Goal: Task Accomplishment & Management: Use online tool/utility

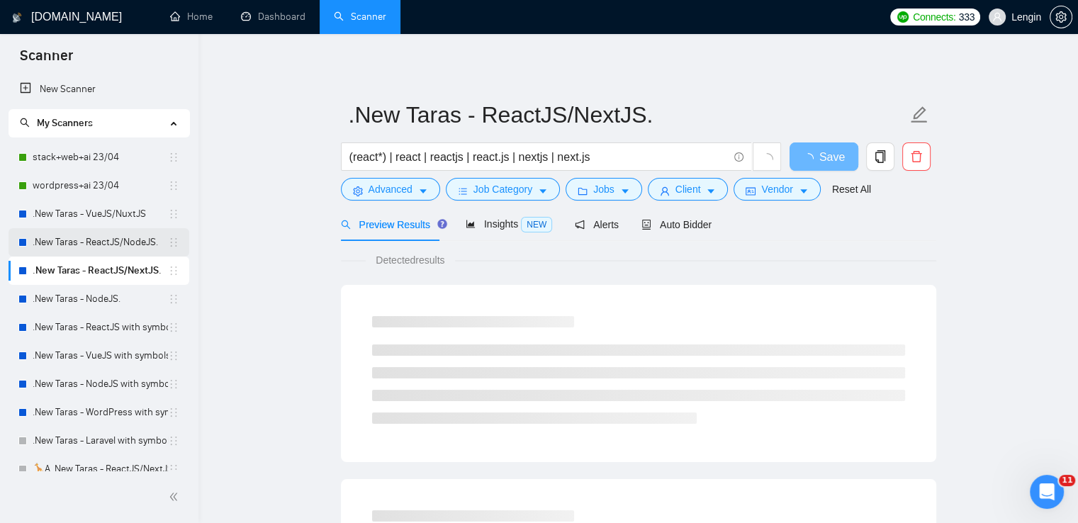
scroll to position [26, 0]
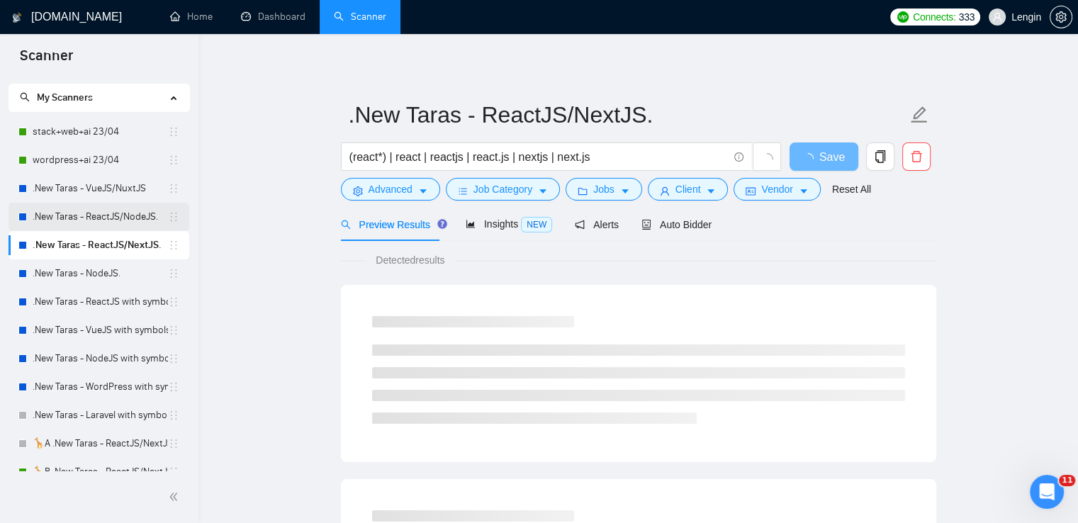
click at [108, 220] on link ".New Taras - ReactJS/NodeJS." at bounding box center [100, 217] width 135 height 28
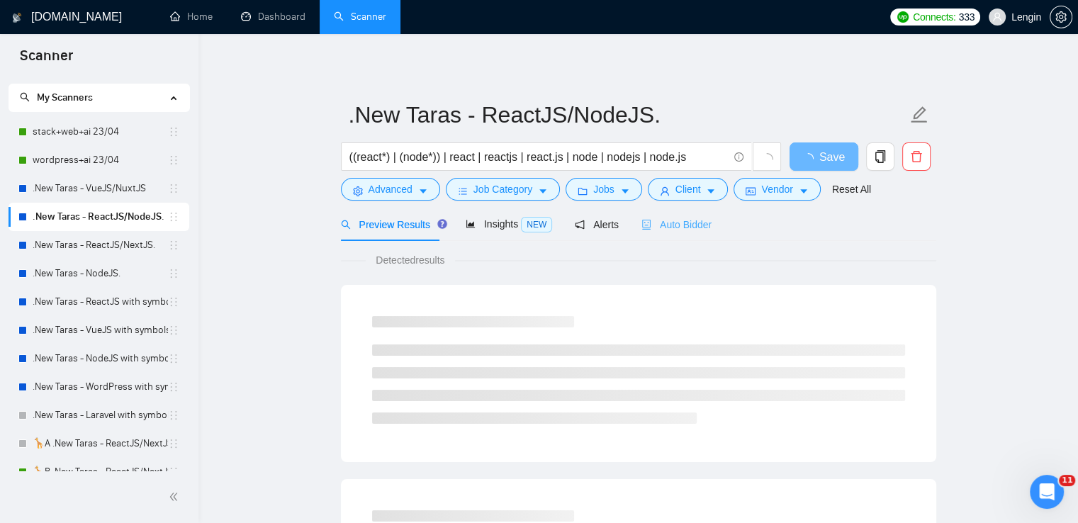
click at [671, 234] on div "Auto Bidder" at bounding box center [677, 224] width 70 height 33
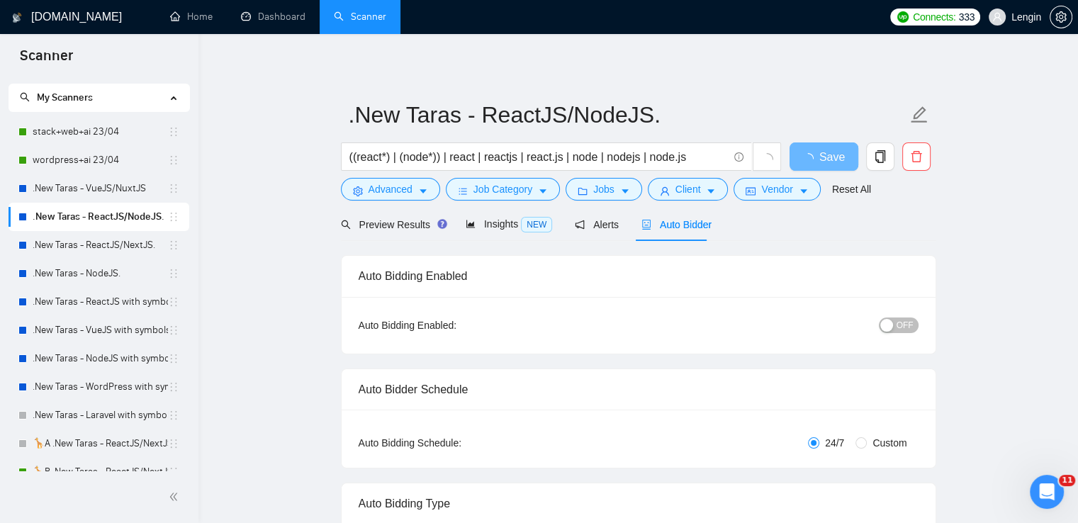
radio input "false"
radio input "true"
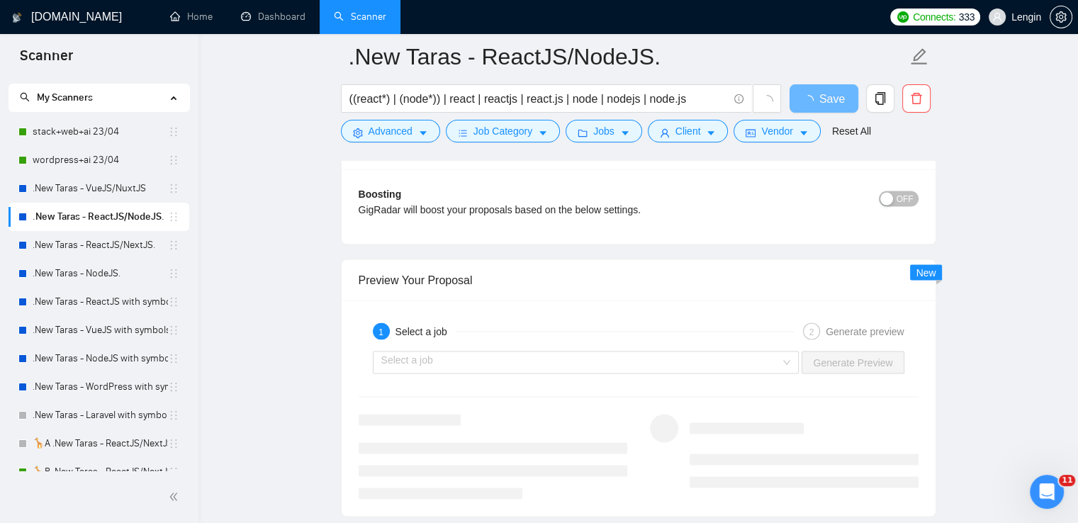
scroll to position [2949, 0]
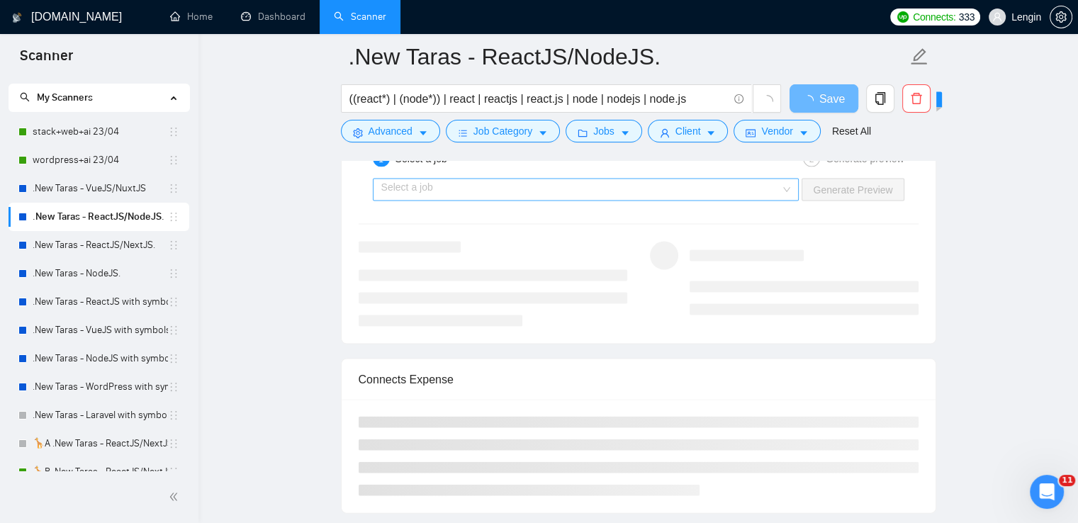
click at [788, 182] on div "Select a job" at bounding box center [586, 190] width 427 height 23
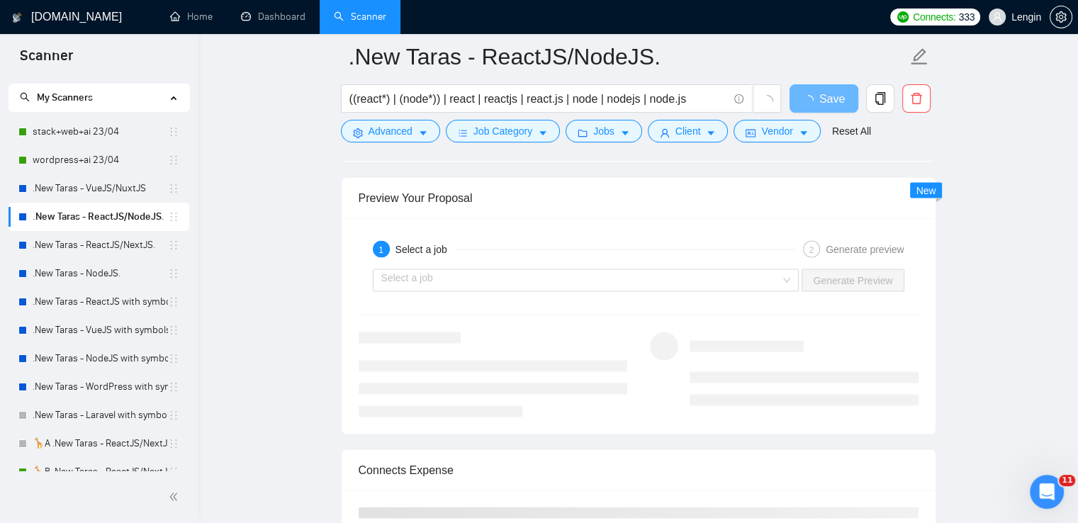
scroll to position [2935, 0]
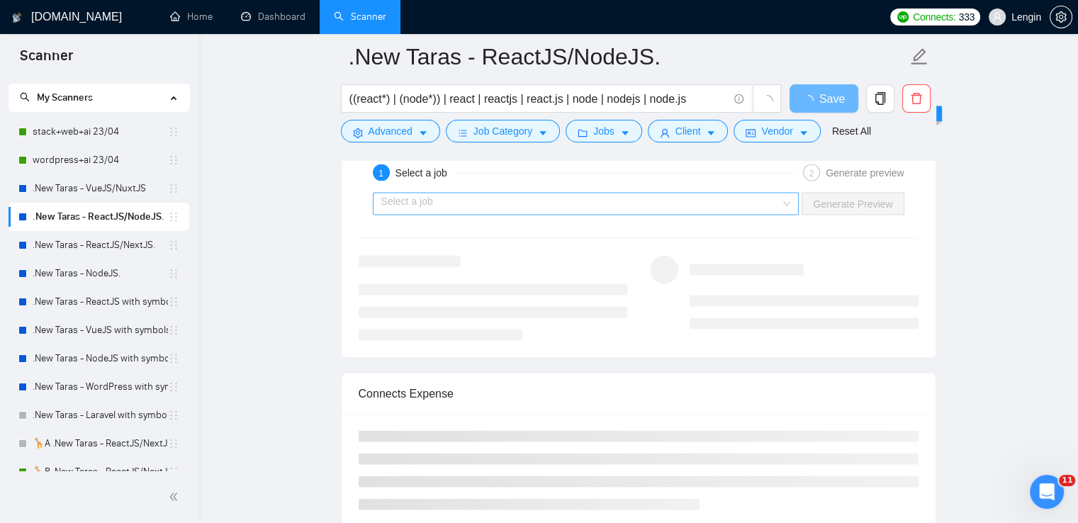
click at [781, 204] on input "search" at bounding box center [581, 204] width 400 height 21
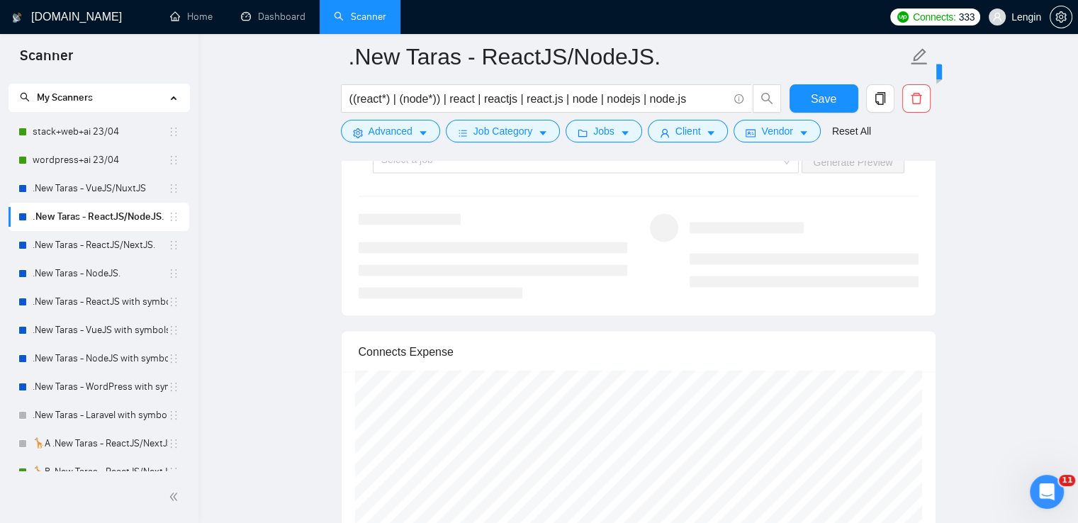
scroll to position [2915, 0]
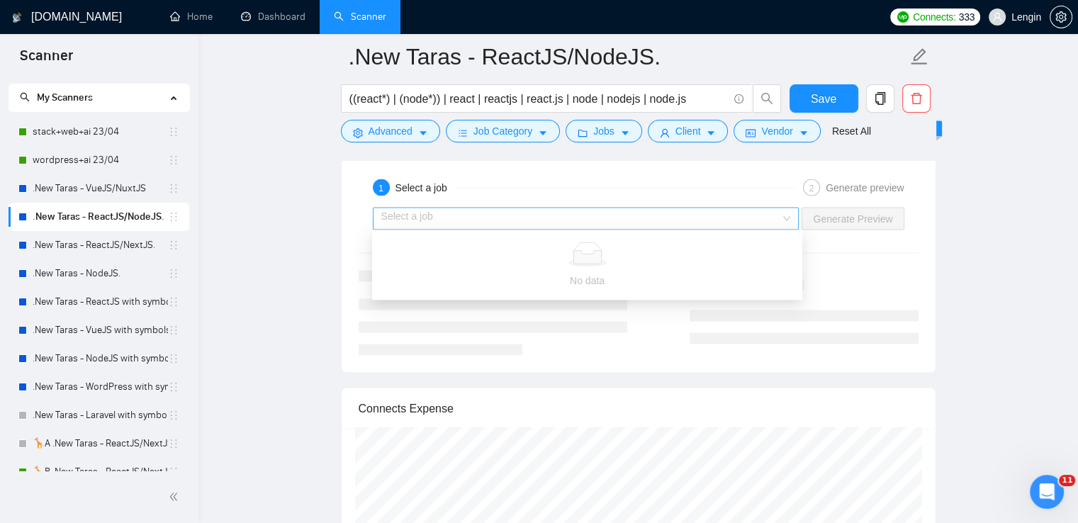
click at [785, 225] on div "Select a job" at bounding box center [586, 219] width 427 height 23
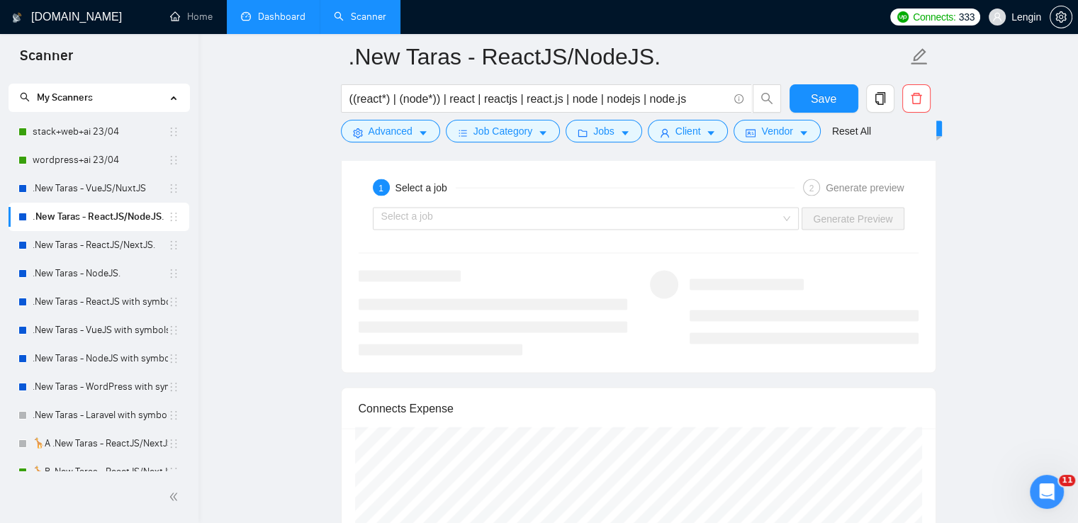
click at [293, 23] on link "Dashboard" at bounding box center [273, 17] width 65 height 12
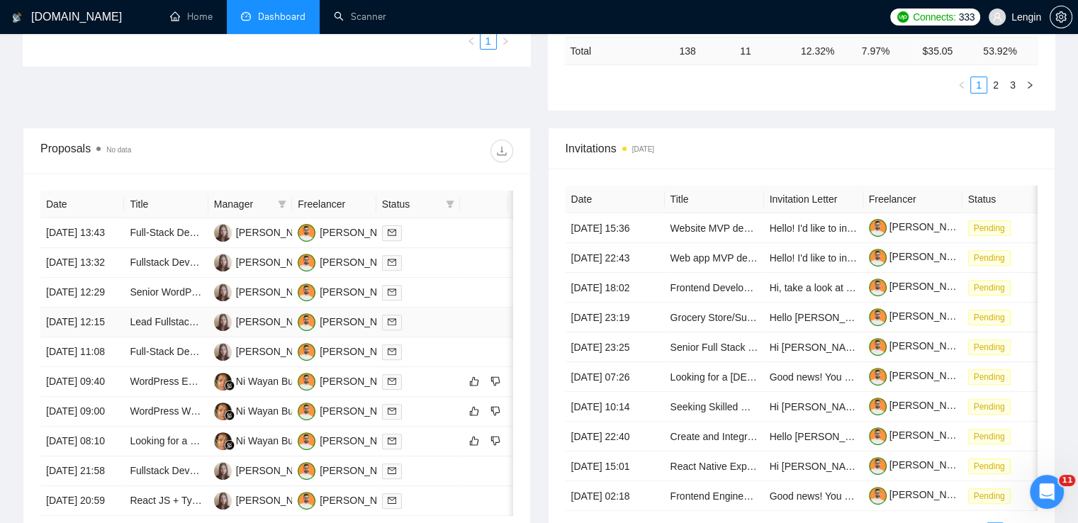
scroll to position [433, 0]
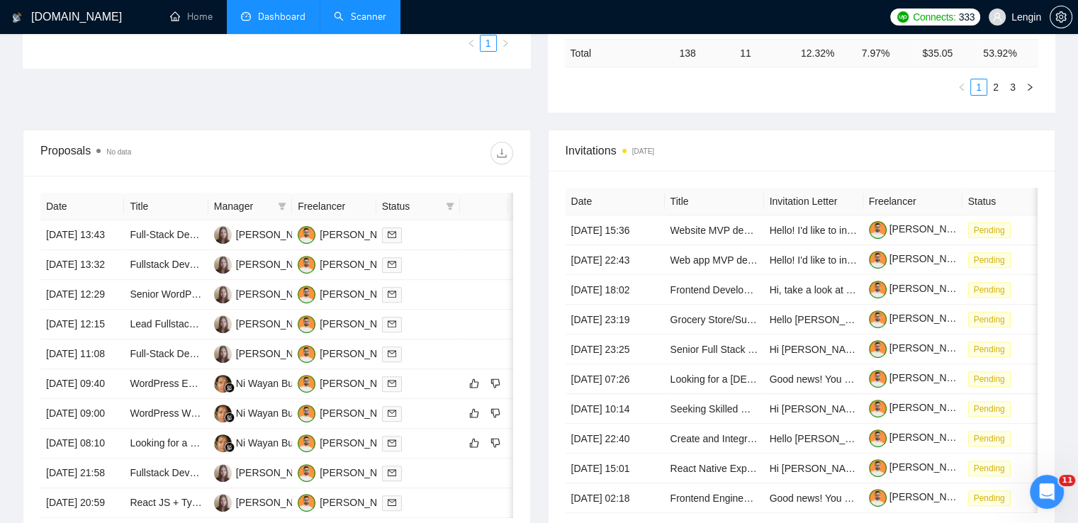
click at [369, 11] on link "Scanner" at bounding box center [360, 17] width 52 height 12
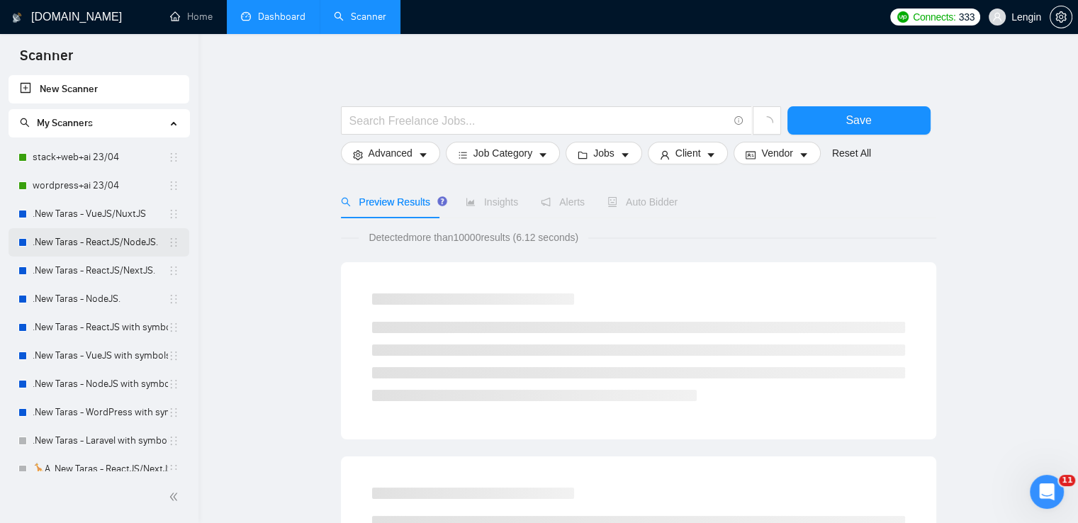
click at [123, 247] on link ".New Taras - ReactJS/NodeJS." at bounding box center [100, 242] width 135 height 28
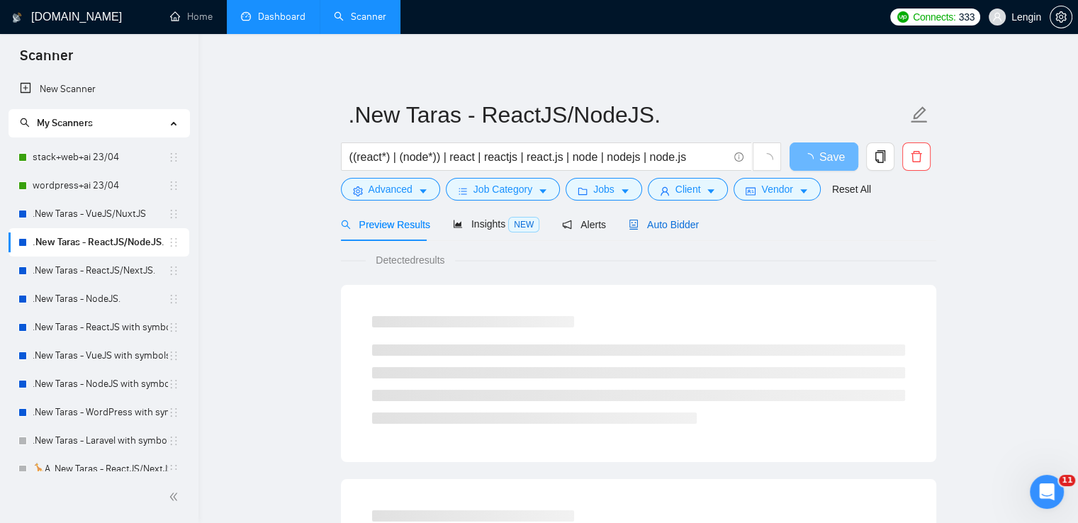
click at [646, 230] on span "Auto Bidder" at bounding box center [664, 224] width 70 height 11
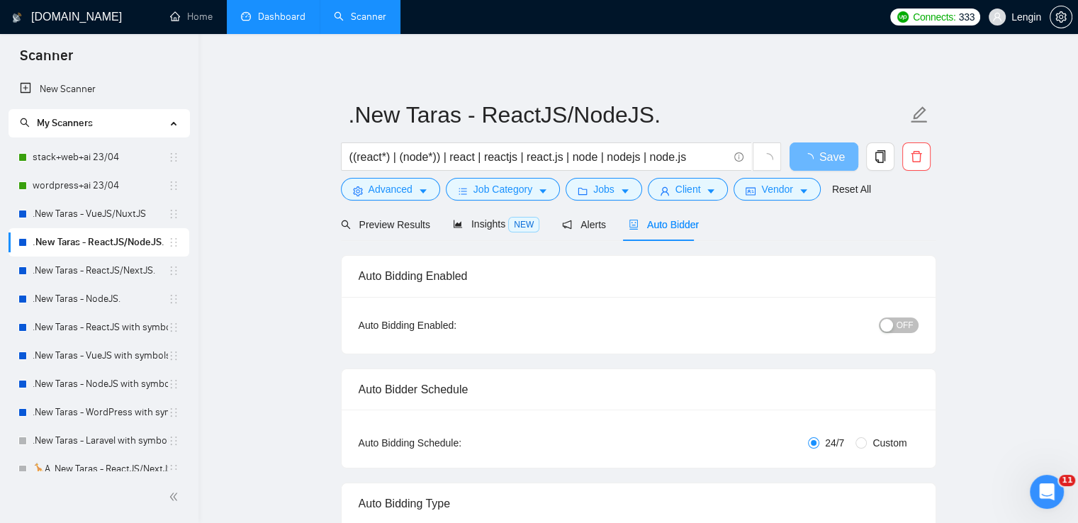
radio input "false"
radio input "true"
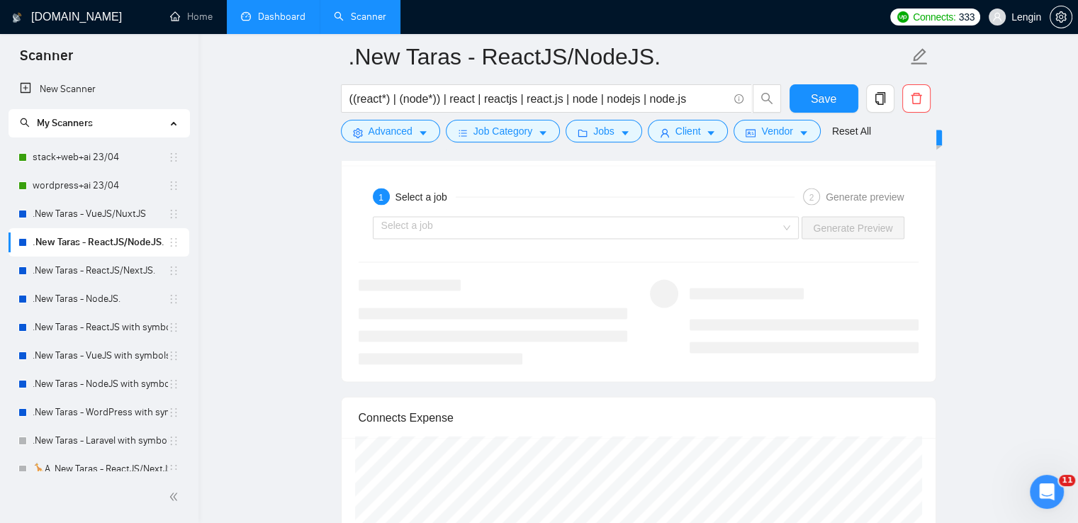
scroll to position [2983, 0]
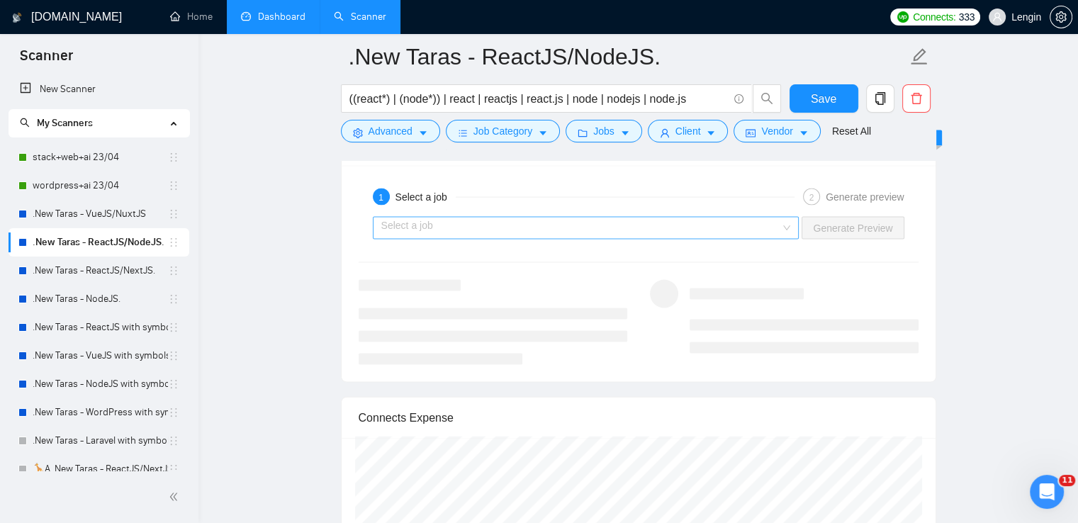
click at [785, 230] on div "Select a job" at bounding box center [586, 228] width 427 height 23
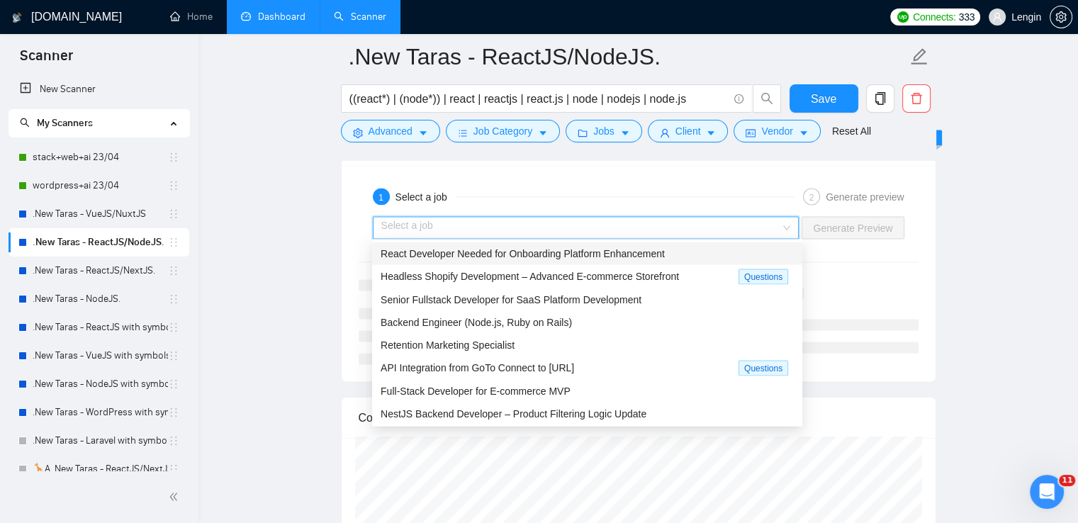
click at [705, 242] on div "React Developer Needed for Onboarding Platform Enhancement" at bounding box center [587, 253] width 430 height 23
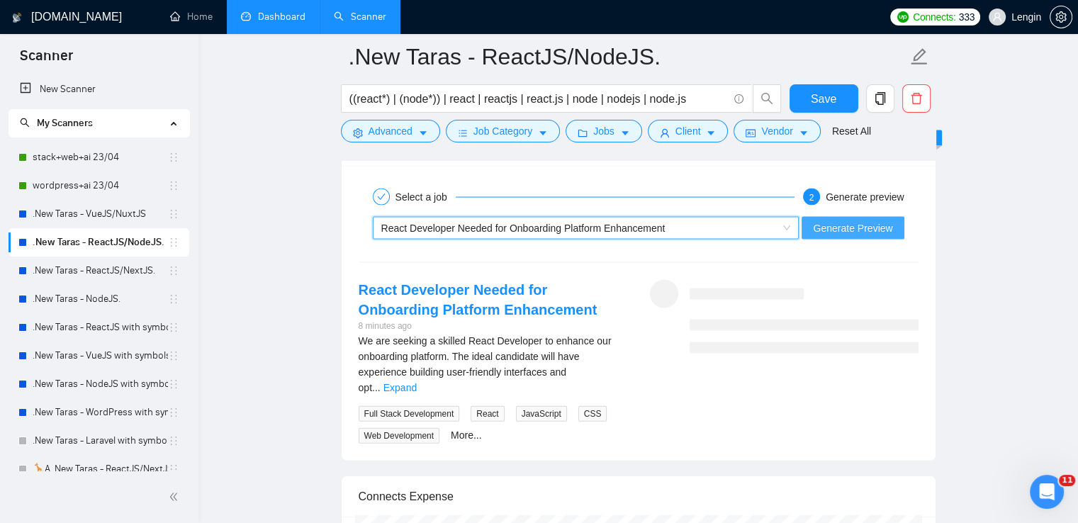
click at [858, 233] on button "Generate Preview" at bounding box center [853, 228] width 102 height 23
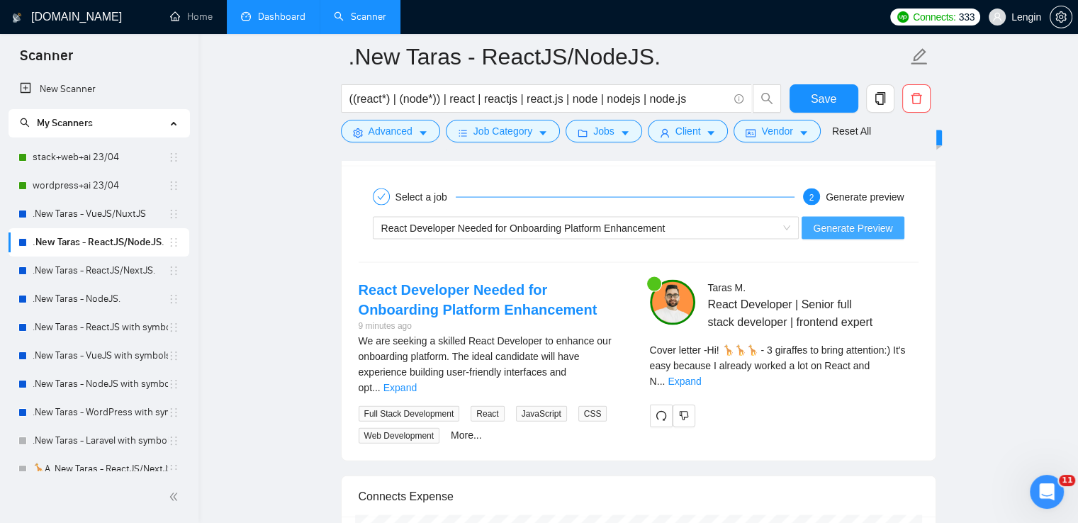
scroll to position [3068, 0]
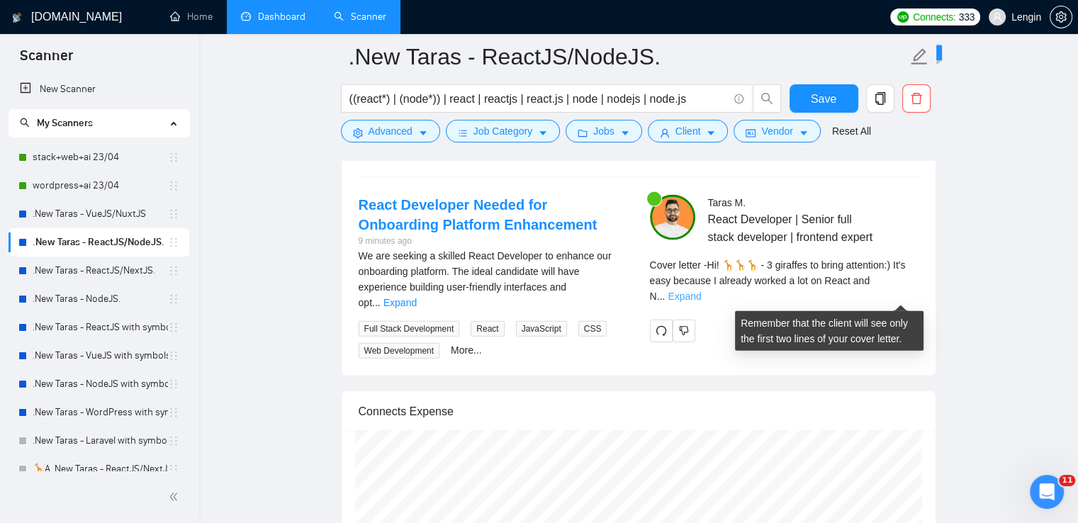
click at [701, 297] on link "Expand" at bounding box center [684, 296] width 33 height 11
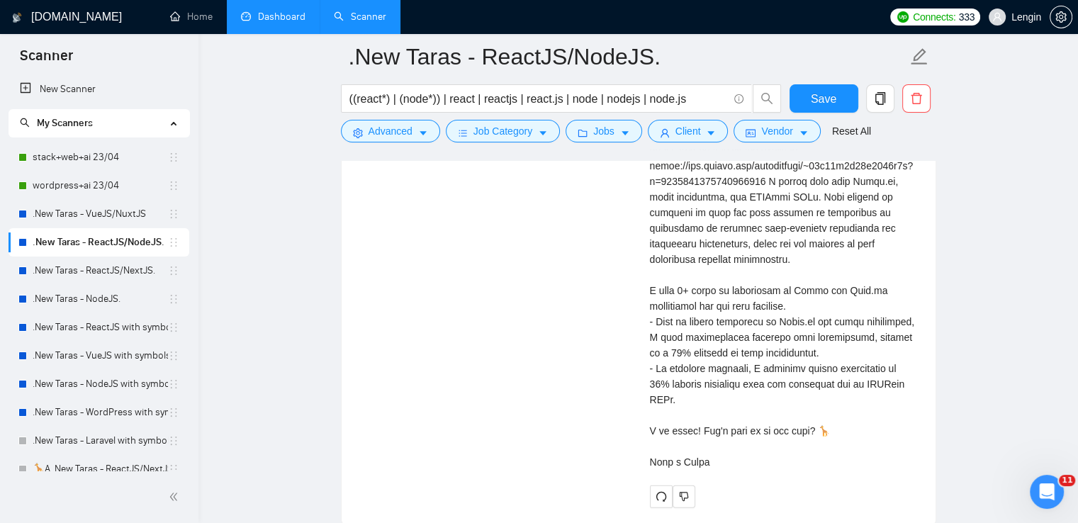
scroll to position [3337, 0]
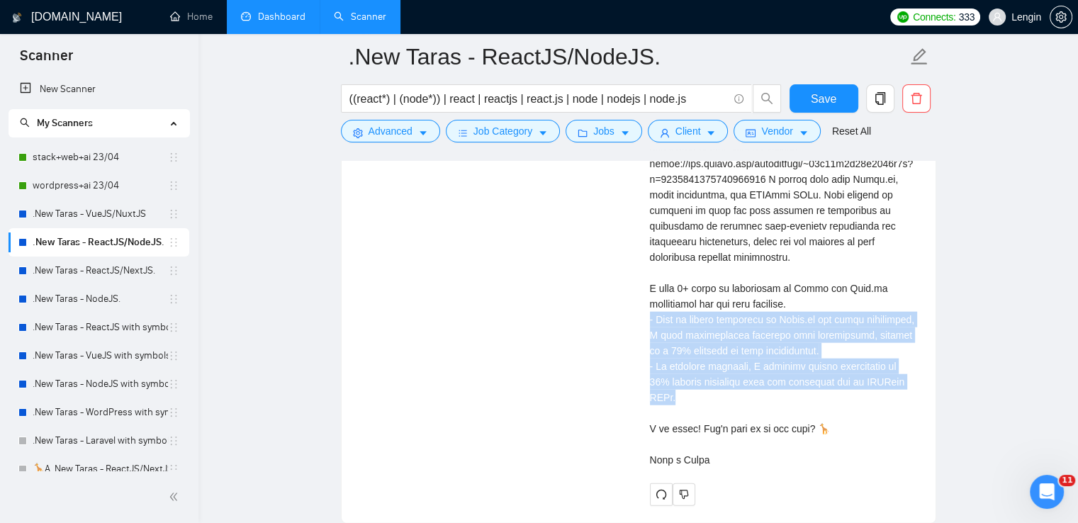
drag, startPoint x: 687, startPoint y: 399, endPoint x: 642, endPoint y: 315, distance: 95.4
click at [642, 315] on div "[PERSON_NAME] React Developer | Senior full stack developer | frontend expert C…" at bounding box center [784, 216] width 291 height 580
copy div "th my strong knowledge of React.js and state management, I have successfully en…"
